Goal: Transaction & Acquisition: Purchase product/service

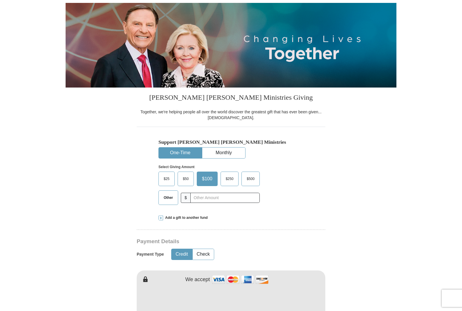
scroll to position [58, 0]
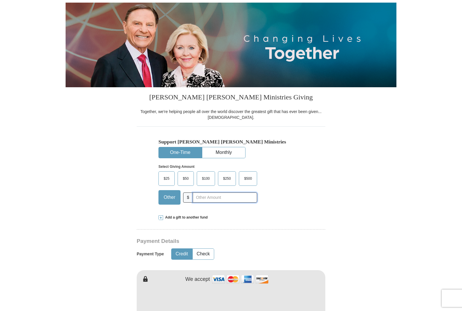
click at [204, 197] on input "text" at bounding box center [225, 198] width 64 height 10
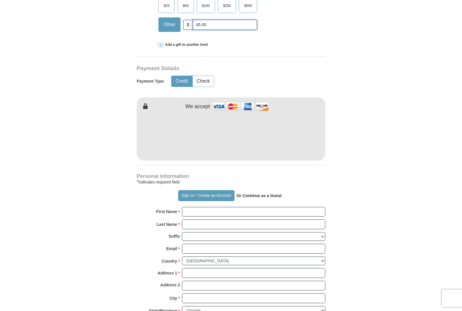
scroll to position [232, 0]
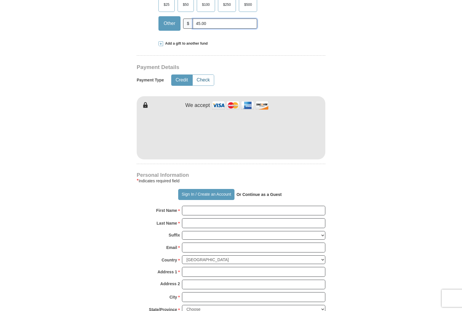
type input "45.00"
click at [197, 80] on button "Check" at bounding box center [203, 80] width 21 height 11
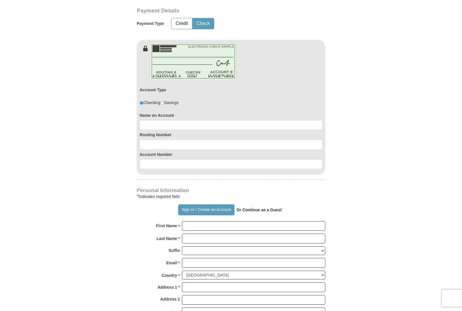
scroll to position [290, 0]
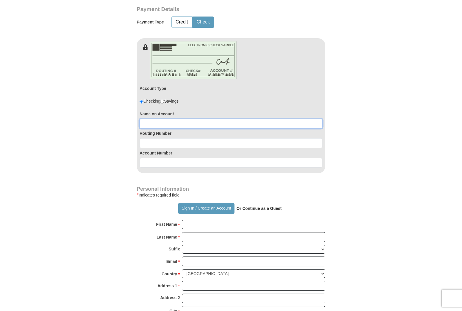
click at [158, 125] on input at bounding box center [230, 124] width 183 height 10
type input "[PERSON_NAME]"
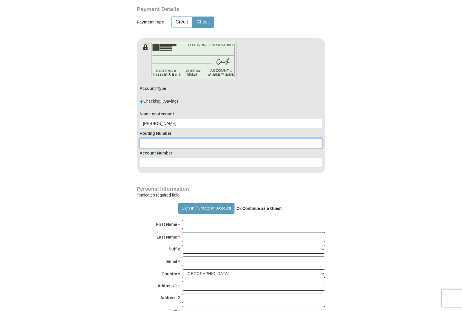
click at [157, 143] on input at bounding box center [230, 143] width 183 height 10
type input "124103799"
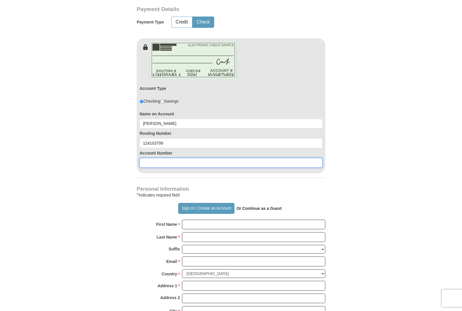
click at [159, 162] on input at bounding box center [230, 163] width 183 height 10
type input "9348929077"
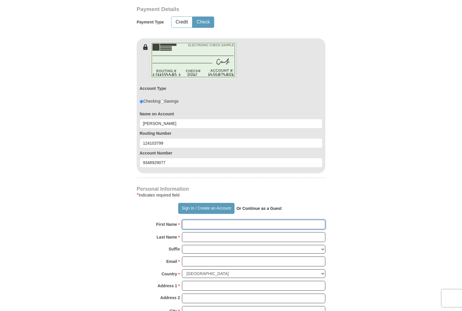
click at [224, 226] on input "First Name *" at bounding box center [253, 225] width 143 height 10
type input "[PERSON_NAME]"
type input "[EMAIL_ADDRESS][DOMAIN_NAME]"
type input "PO Box 1935"
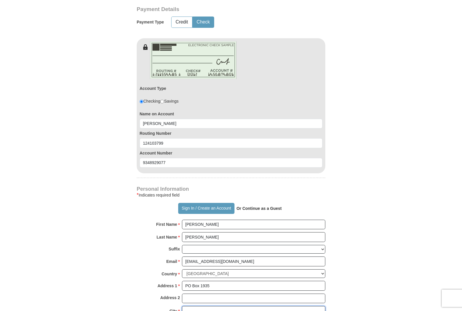
type input "Bonners Ferry"
select select "ID"
type input "83805"
type input "2086994560"
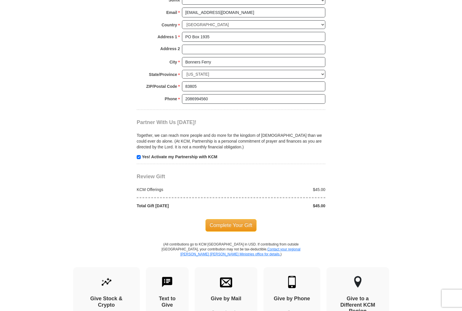
scroll to position [551, 0]
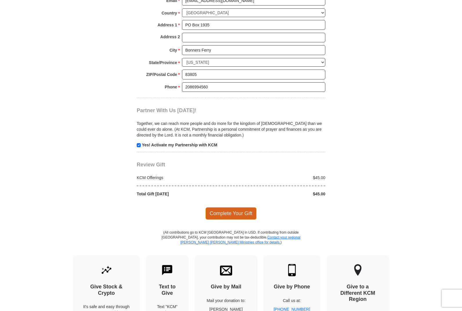
click at [241, 215] on span "Complete Your Gift" at bounding box center [230, 213] width 51 height 12
